Goal: Transaction & Acquisition: Purchase product/service

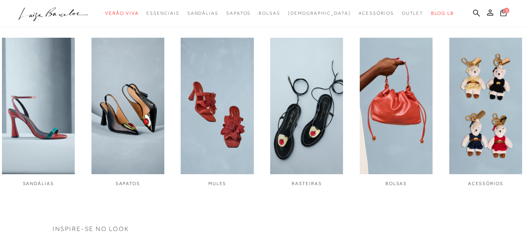
click at [391, 86] on img "5 / 6" at bounding box center [396, 106] width 73 height 137
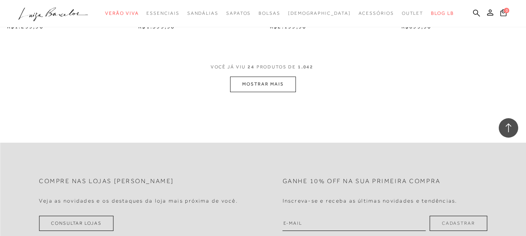
scroll to position [1502, 0]
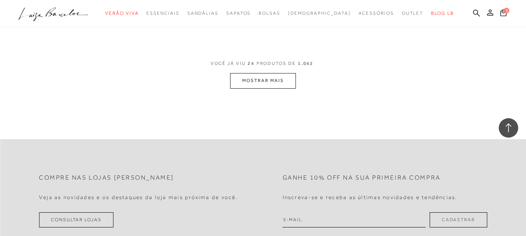
click at [254, 76] on button "MOSTRAR MAIS" at bounding box center [262, 80] width 65 height 15
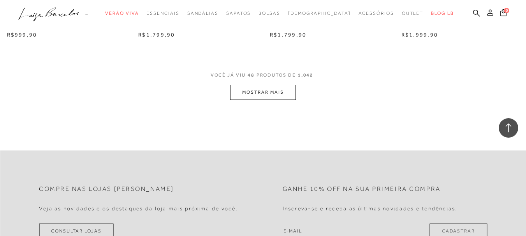
scroll to position [2992, 0]
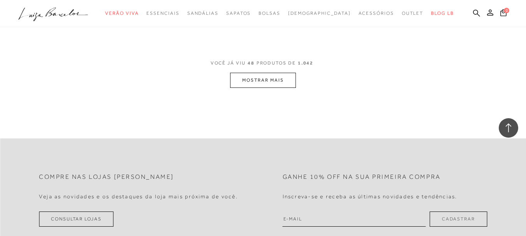
click at [259, 77] on button "MOSTRAR MAIS" at bounding box center [262, 80] width 65 height 15
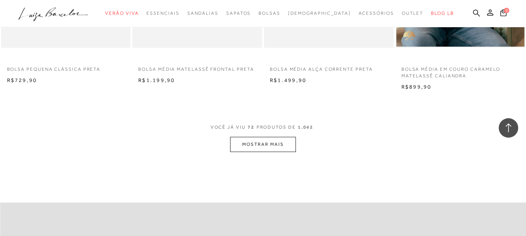
scroll to position [4406, 0]
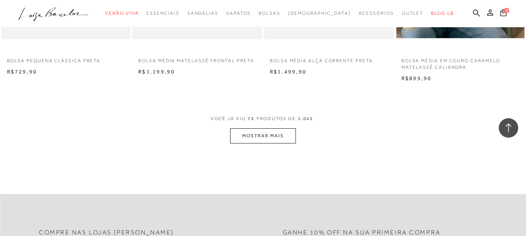
click at [264, 137] on button "MOSTRAR MAIS" at bounding box center [262, 135] width 65 height 15
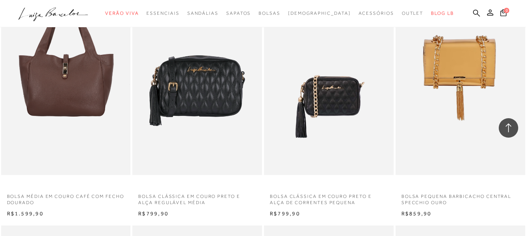
scroll to position [3313, 0]
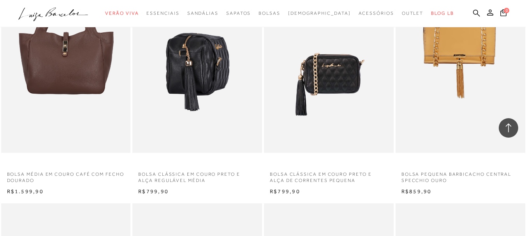
click at [190, 79] on img at bounding box center [197, 56] width 129 height 194
